Goal: Information Seeking & Learning: Learn about a topic

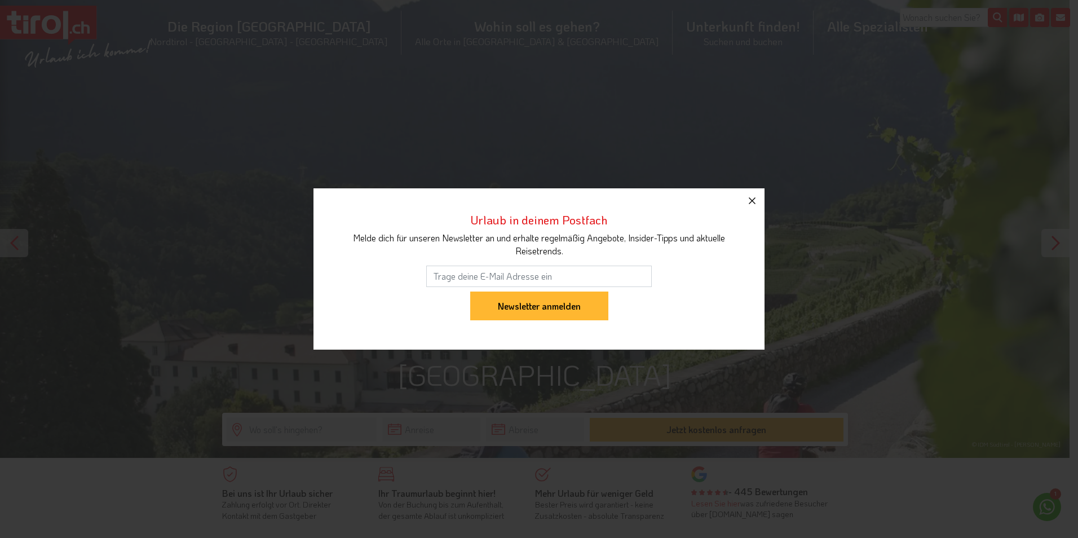
click at [752, 197] on icon "button" at bounding box center [752, 201] width 14 height 14
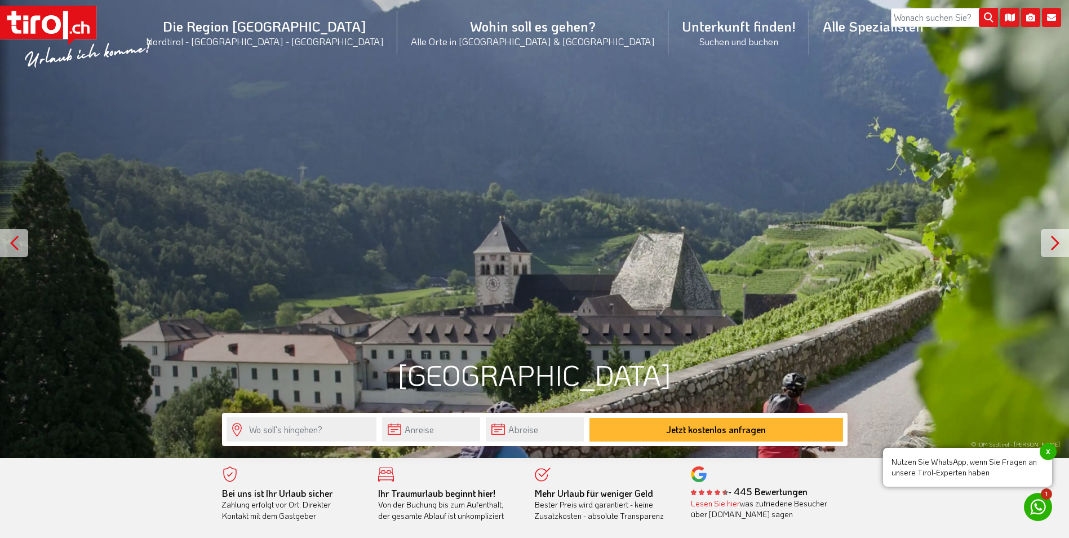
click at [475, 297] on div "© IDM Südtirol - Alex Filz" at bounding box center [534, 229] width 1069 height 458
click at [1055, 248] on div at bounding box center [1055, 243] width 28 height 28
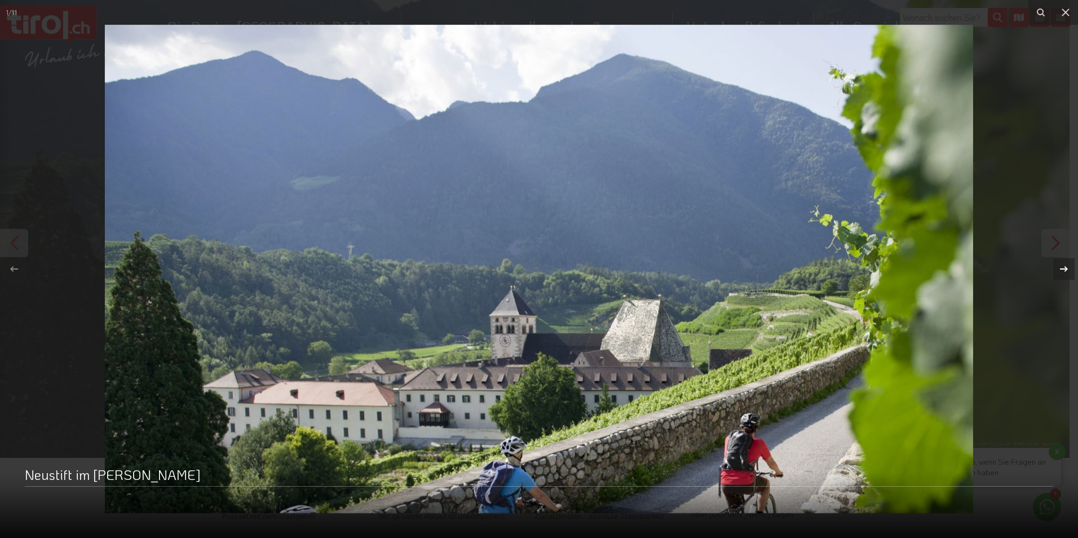
click at [1062, 266] on icon at bounding box center [1064, 269] width 14 height 14
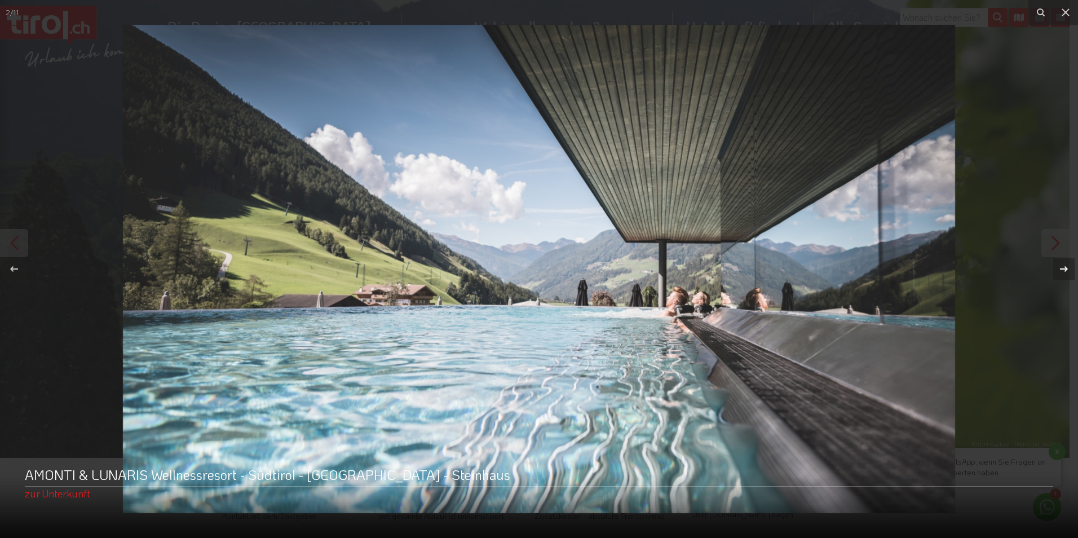
click at [1062, 266] on div "2 / 11 AMONTI & LUNARIS Wellnessresort - Südtirol - Ahrntal - Steinhaus zur Unt…" at bounding box center [539, 269] width 1078 height 538
click at [1062, 266] on icon at bounding box center [1064, 269] width 14 height 14
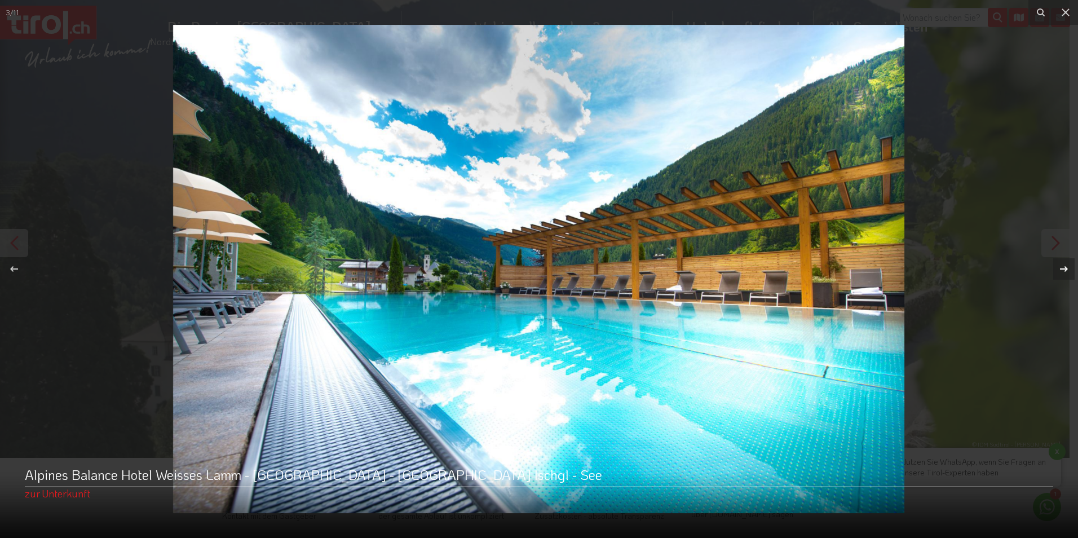
click at [1062, 266] on icon at bounding box center [1064, 269] width 14 height 14
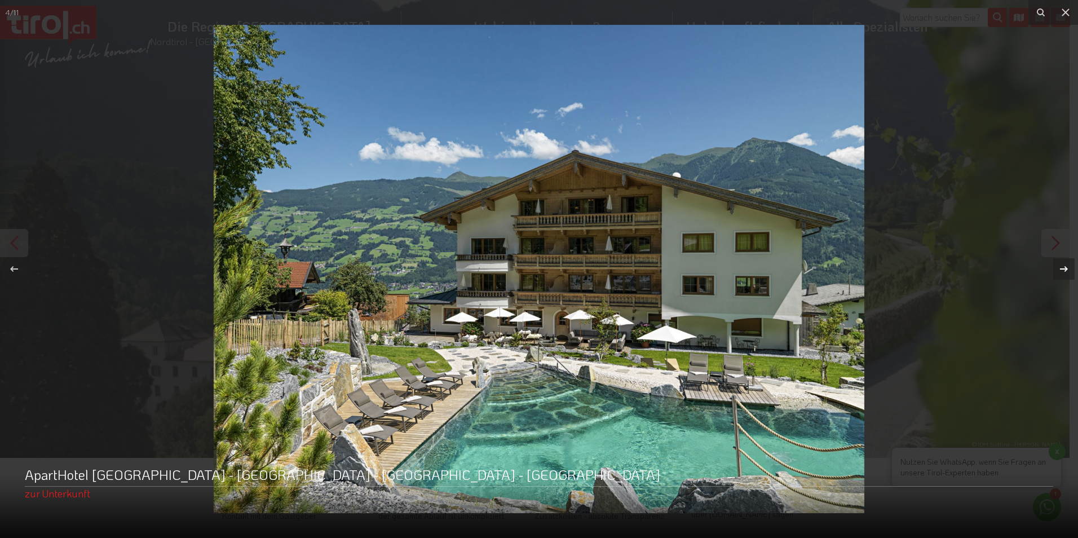
click at [1062, 266] on icon at bounding box center [1064, 269] width 14 height 14
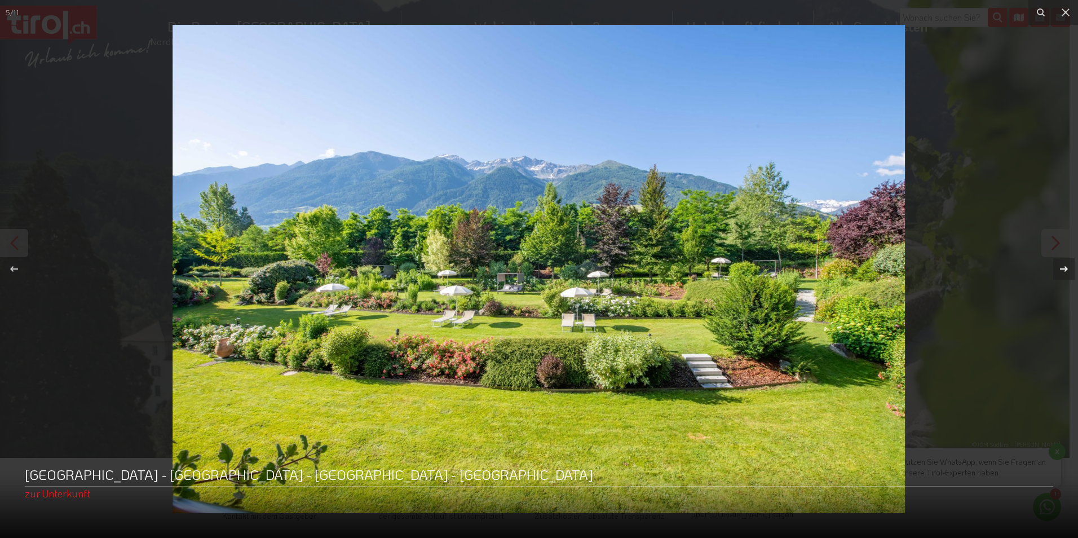
click at [1062, 266] on icon at bounding box center [1064, 269] width 14 height 14
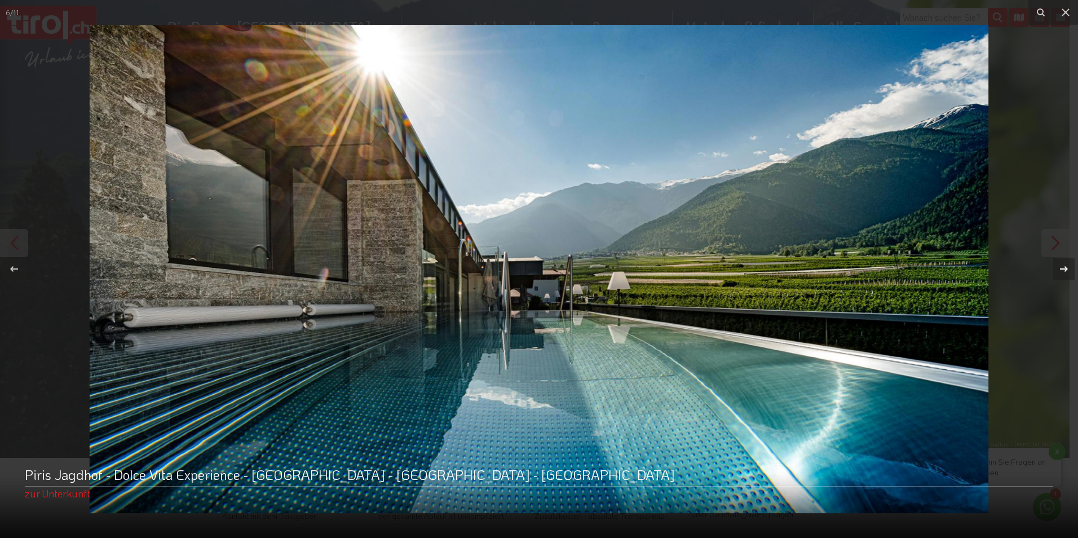
click at [1062, 266] on icon at bounding box center [1064, 269] width 14 height 14
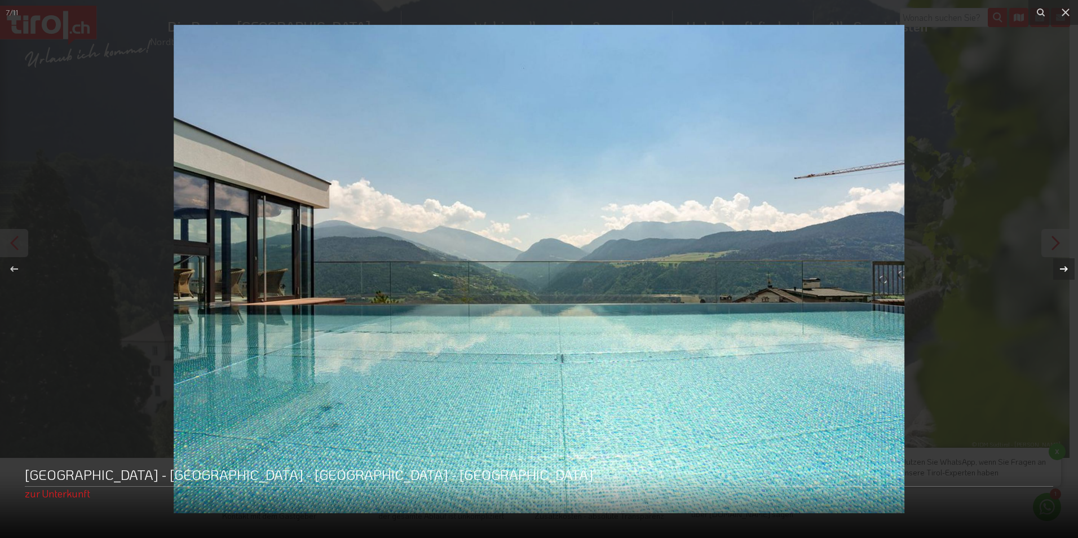
click at [1062, 266] on icon at bounding box center [1064, 269] width 14 height 14
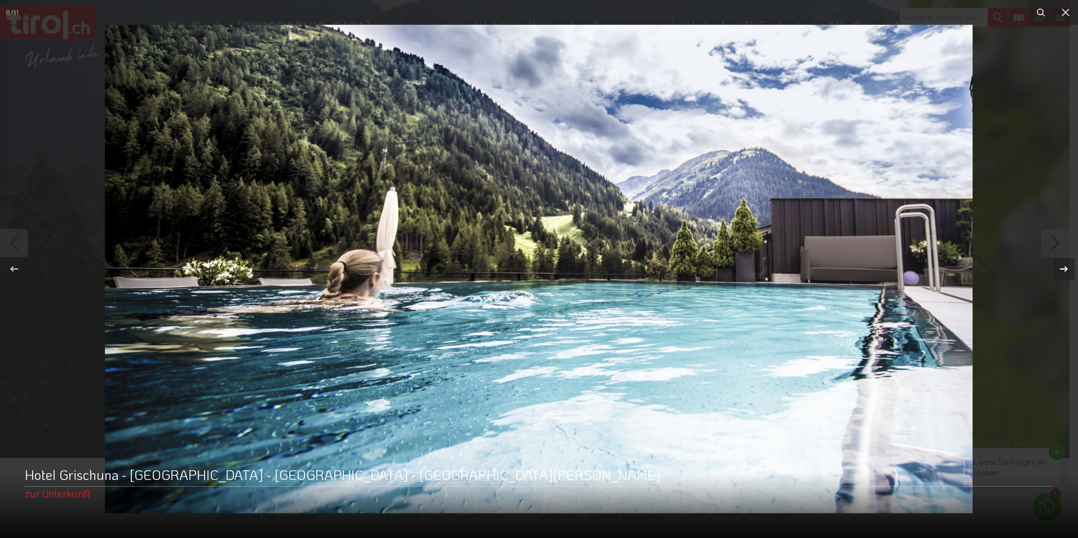
click at [1062, 266] on icon at bounding box center [1064, 269] width 14 height 14
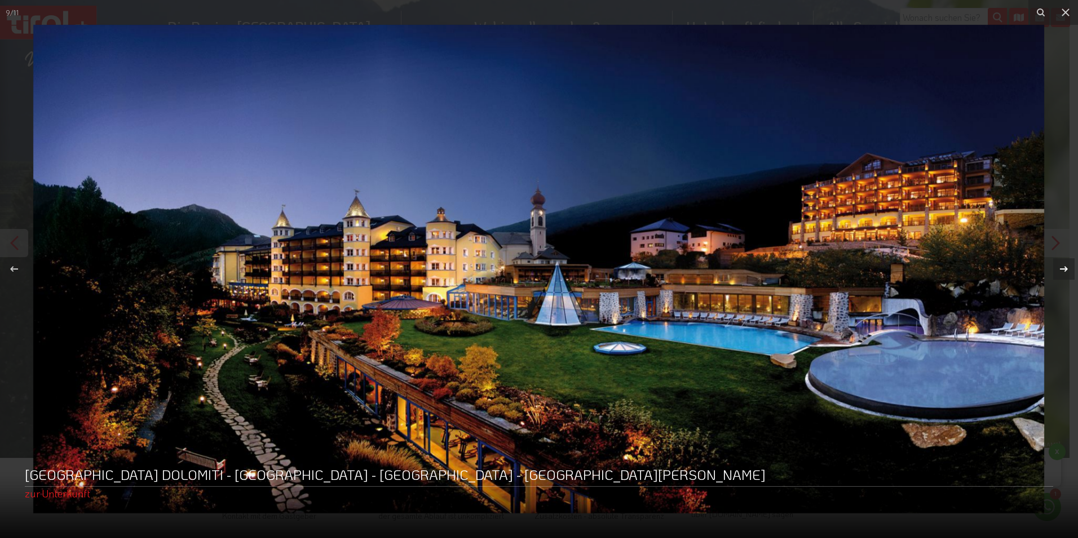
click at [1062, 266] on div "9 / 11 ADLER Spa Resort DOLOMITI - Südtirol - Dolomiten - St. Ulrich Gröden zur…" at bounding box center [539, 269] width 1078 height 538
click at [1062, 266] on icon at bounding box center [1064, 269] width 14 height 14
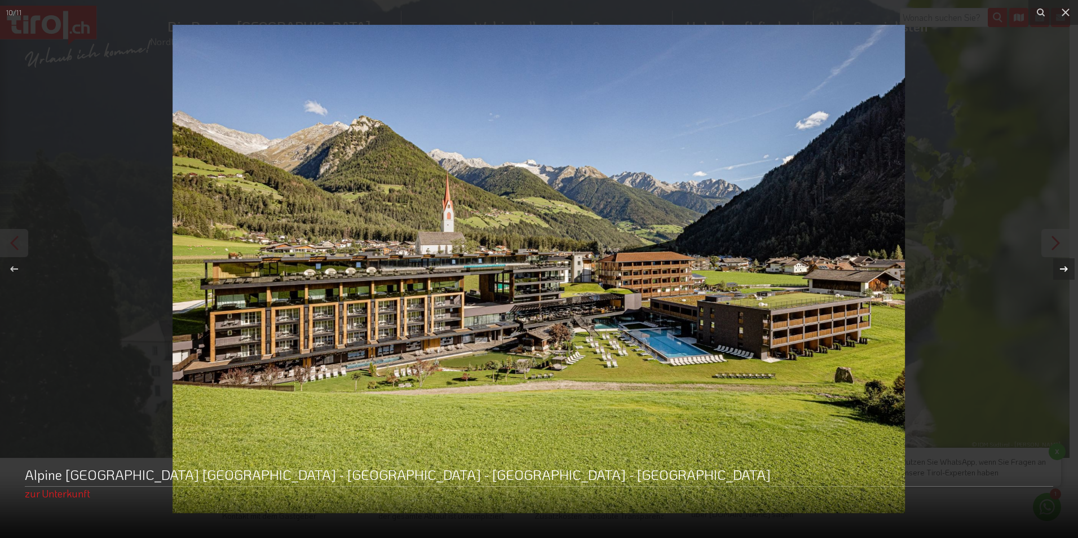
click at [1062, 266] on div "10 / 11 Alpine Luxury Spa Resort Schwarzenstein - Südtirol - Ahrntal - Luttach …" at bounding box center [539, 269] width 1078 height 538
click at [1063, 272] on icon at bounding box center [1064, 269] width 14 height 14
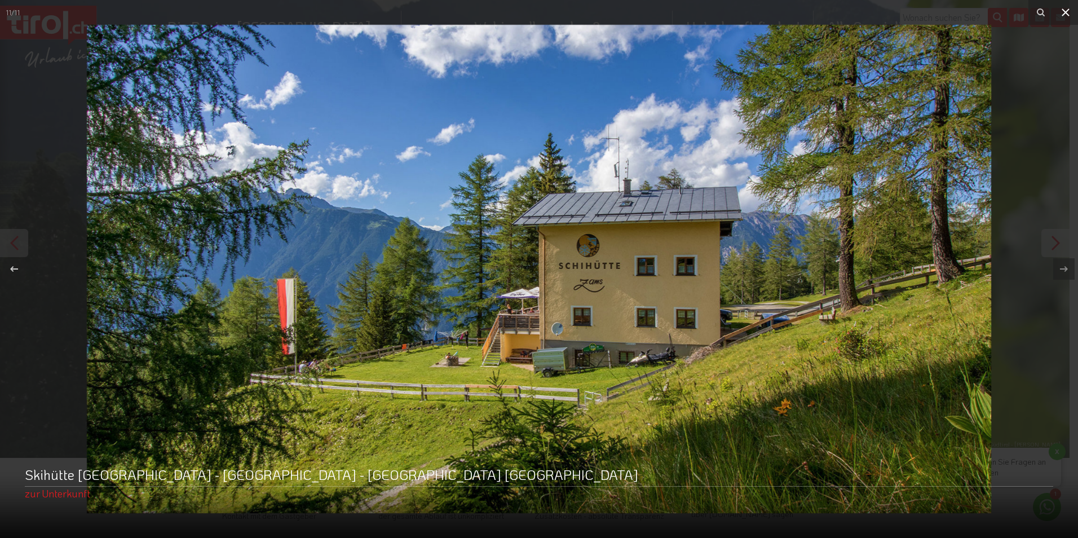
click at [1060, 10] on icon at bounding box center [1066, 13] width 14 height 14
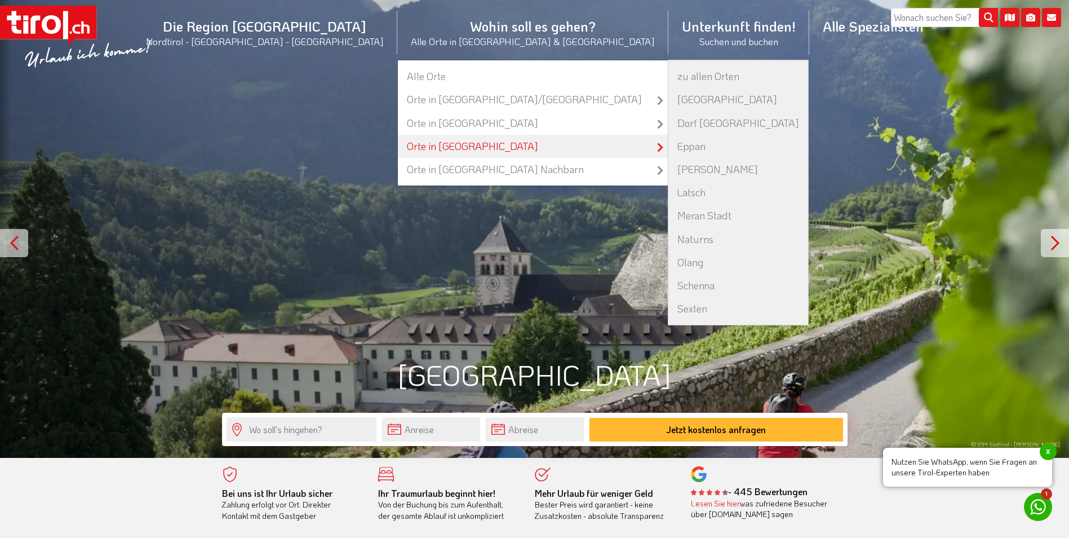
click at [484, 148] on link "Orte in [GEOGRAPHIC_DATA]" at bounding box center [533, 146] width 270 height 23
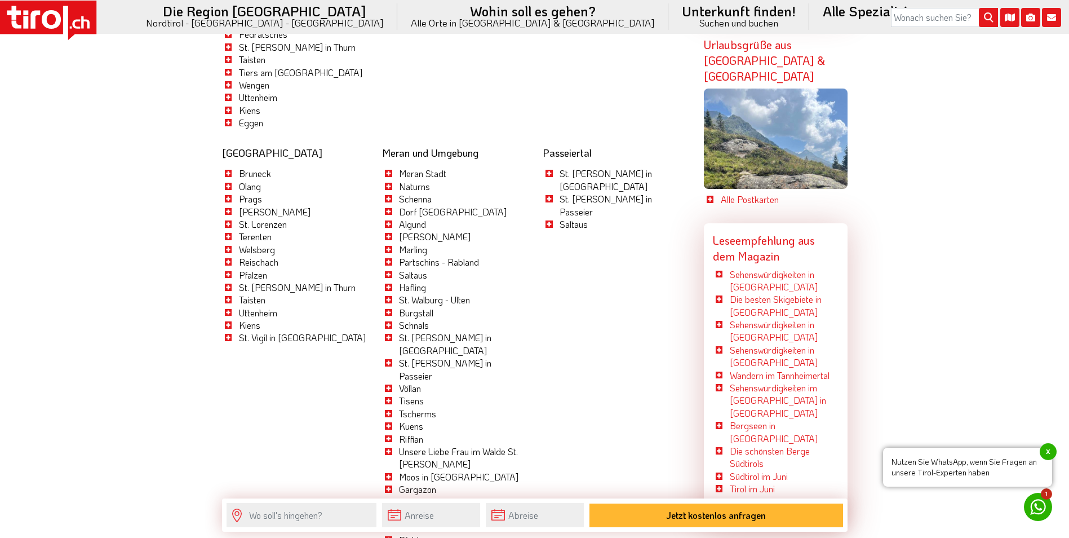
scroll to position [2906, 0]
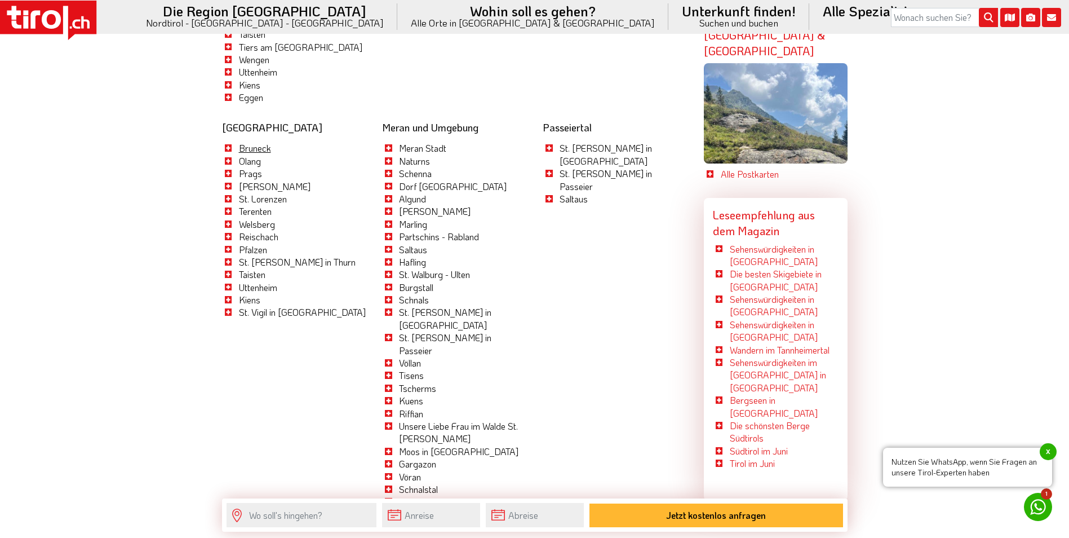
click at [257, 142] on link "Bruneck" at bounding box center [255, 148] width 32 height 12
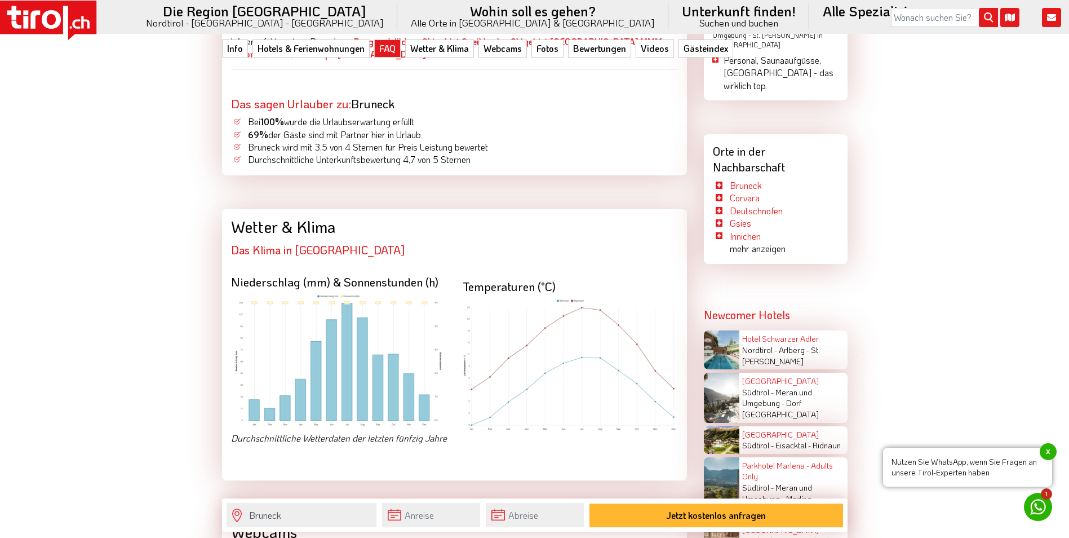
scroll to position [2086, 0]
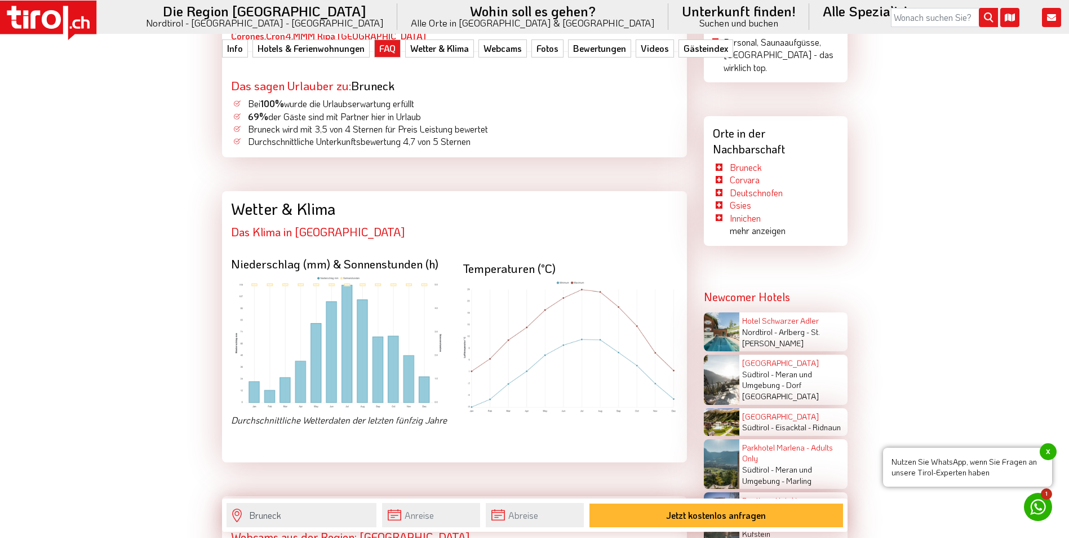
click at [619, 302] on img at bounding box center [570, 347] width 215 height 134
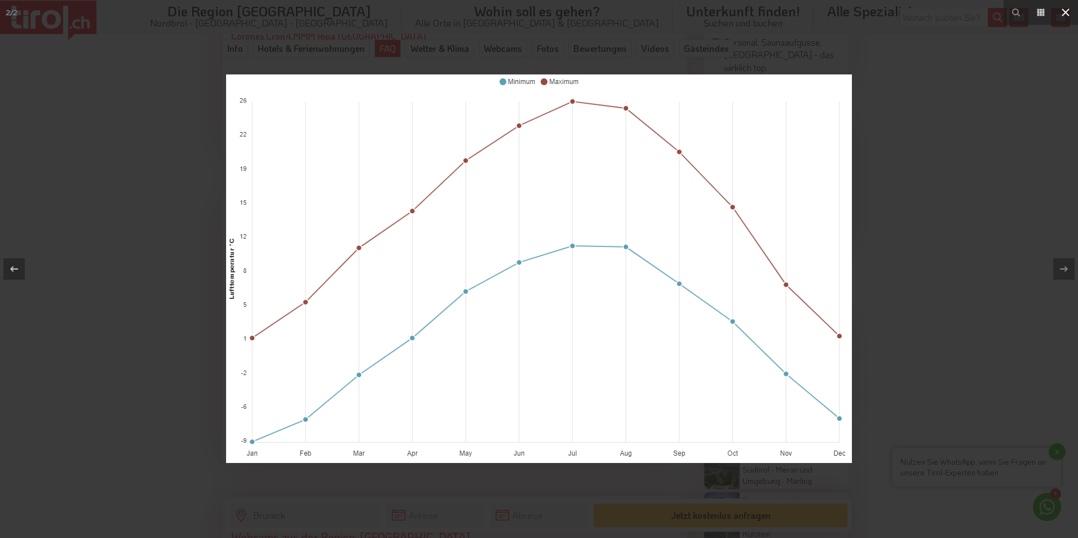
click at [1068, 8] on icon at bounding box center [1066, 13] width 14 height 14
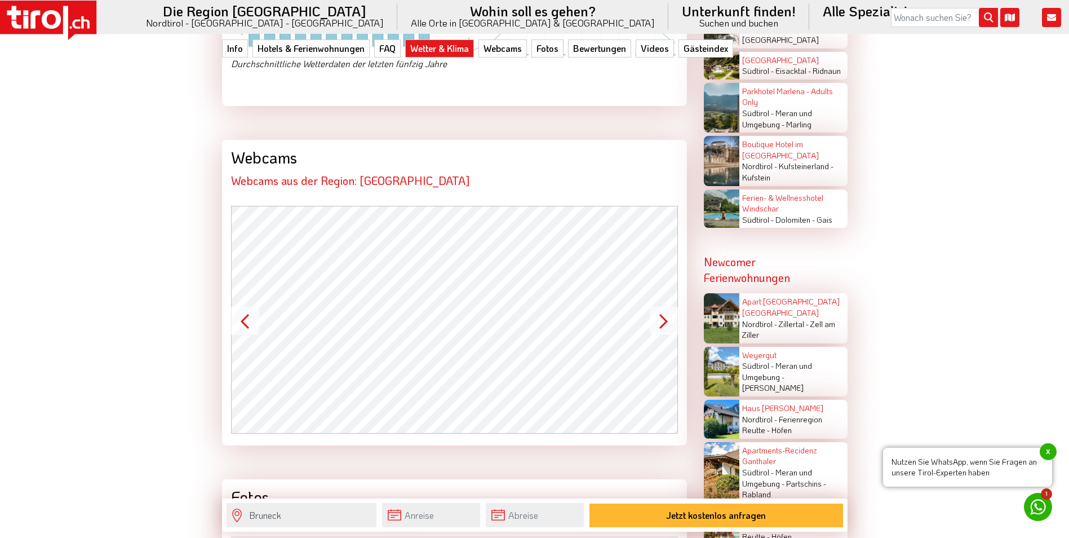
scroll to position [2480, 0]
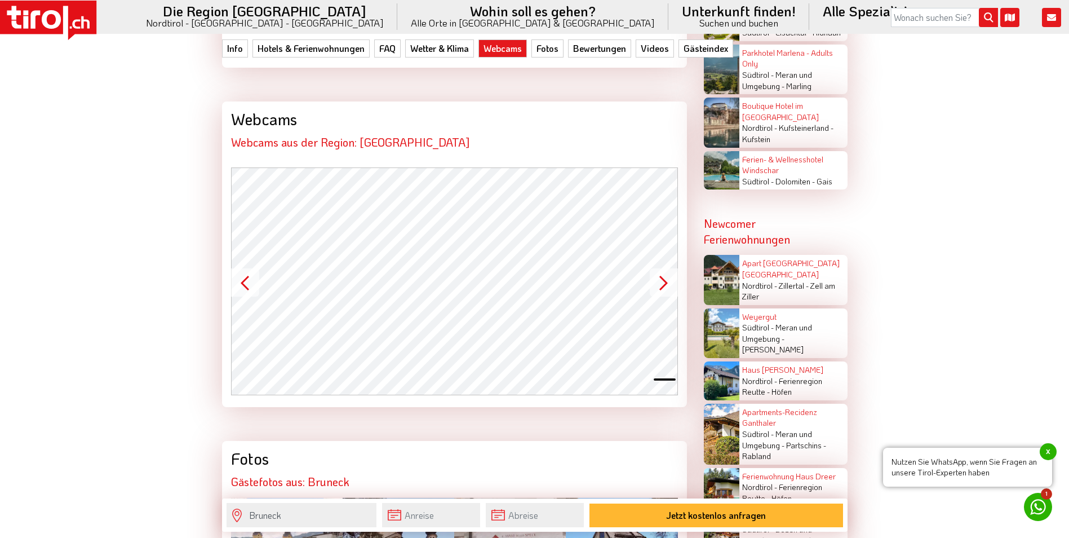
click at [663, 379] on button at bounding box center [664, 379] width 21 height 1
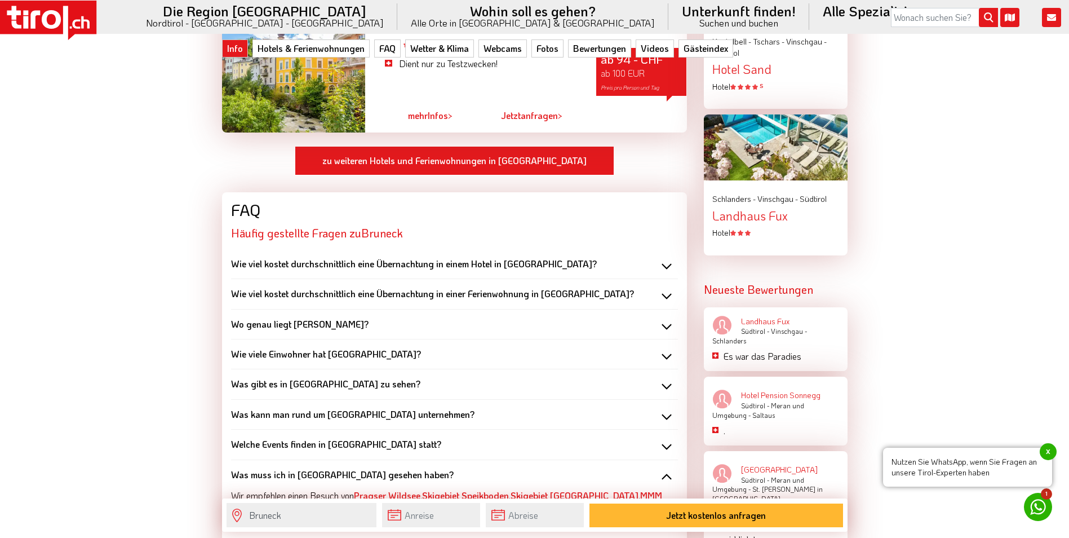
scroll to position [1635, 0]
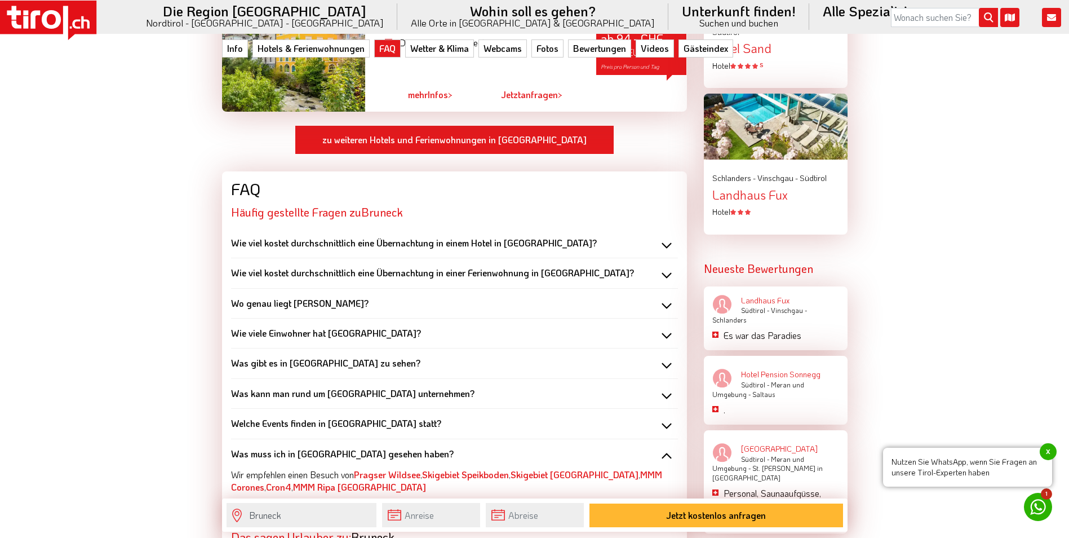
click at [665, 387] on div "Was kann man rund um [GEOGRAPHIC_DATA] unternehmen?" at bounding box center [454, 393] width 447 height 12
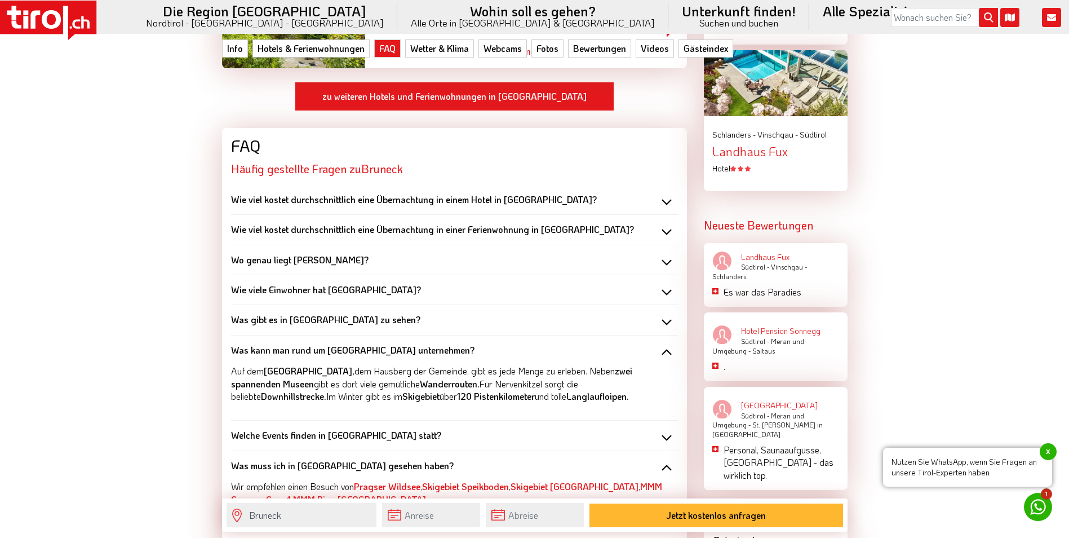
scroll to position [1691, 0]
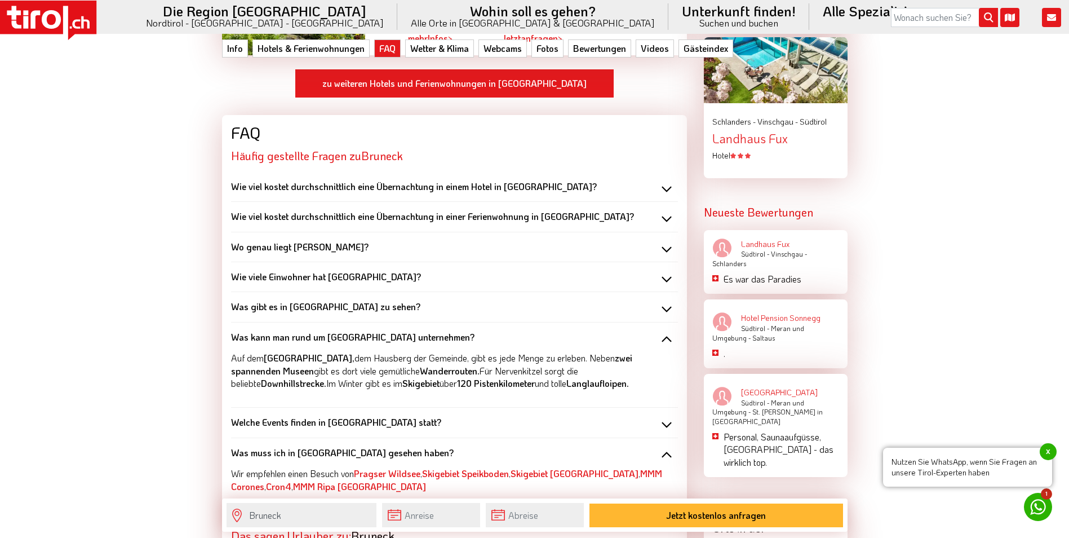
click at [664, 416] on div "Welche Events finden in [GEOGRAPHIC_DATA] statt?" at bounding box center [454, 422] width 447 height 12
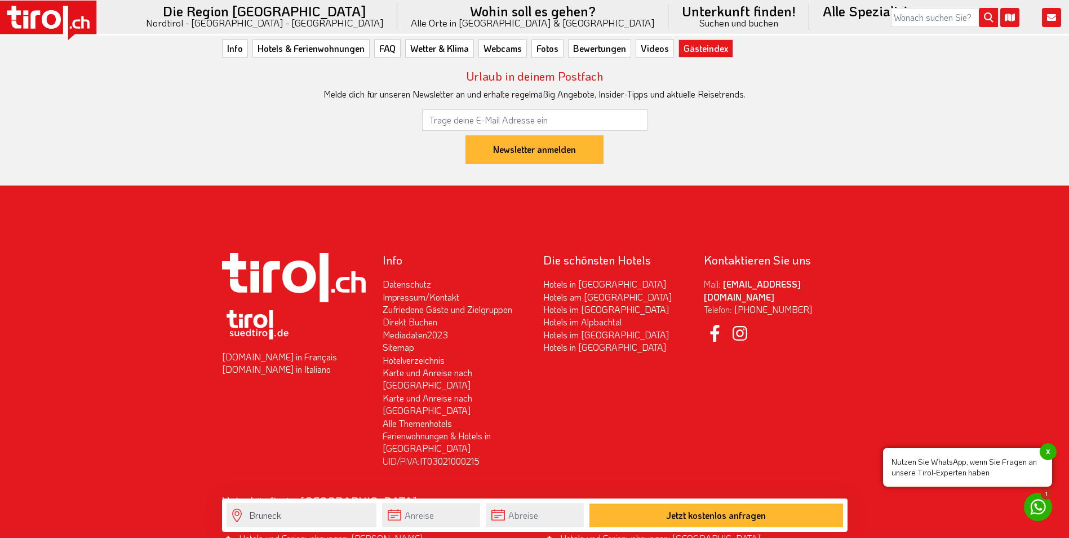
scroll to position [5393, 0]
